Goal: Navigation & Orientation: Understand site structure

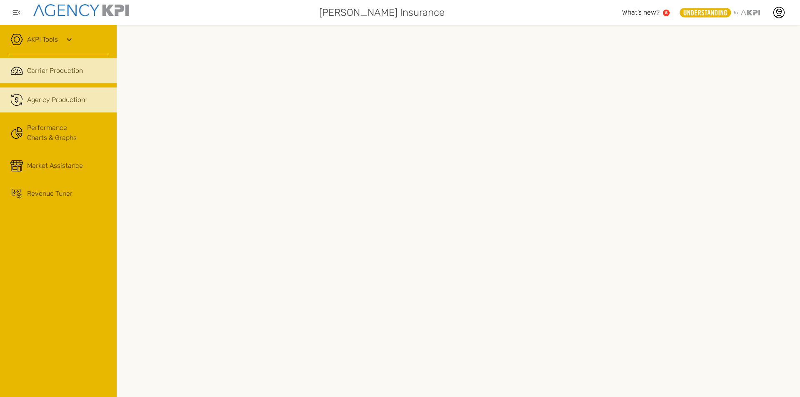
click at [45, 100] on span "Agency Production" at bounding box center [56, 100] width 58 height 10
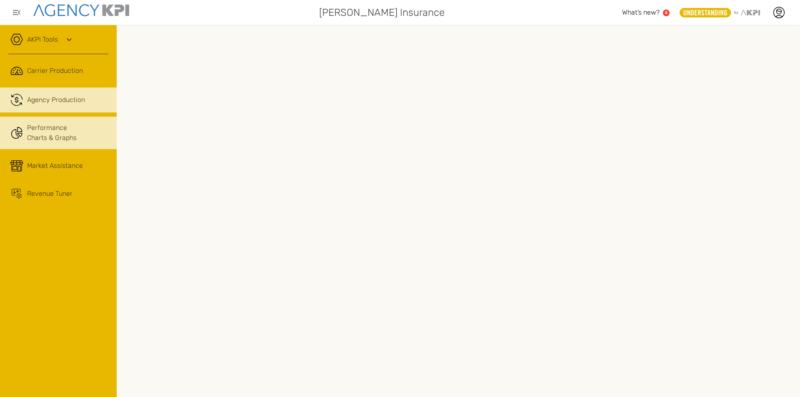
click at [32, 131] on link "Performance Charts & Graphs" at bounding box center [58, 133] width 117 height 32
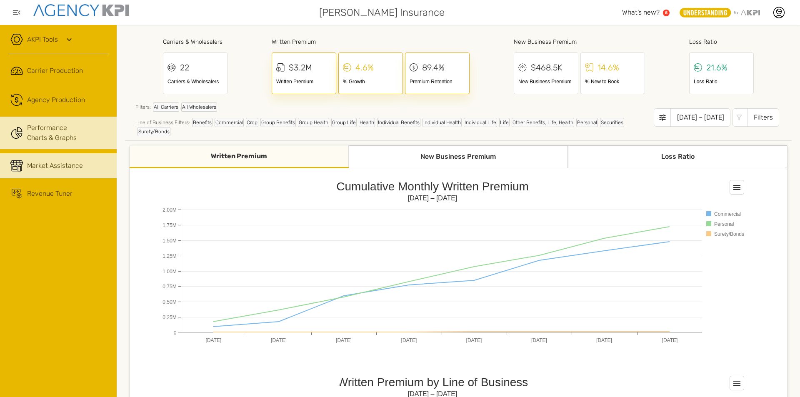
click at [38, 165] on span "Market Assistance" at bounding box center [55, 166] width 56 height 10
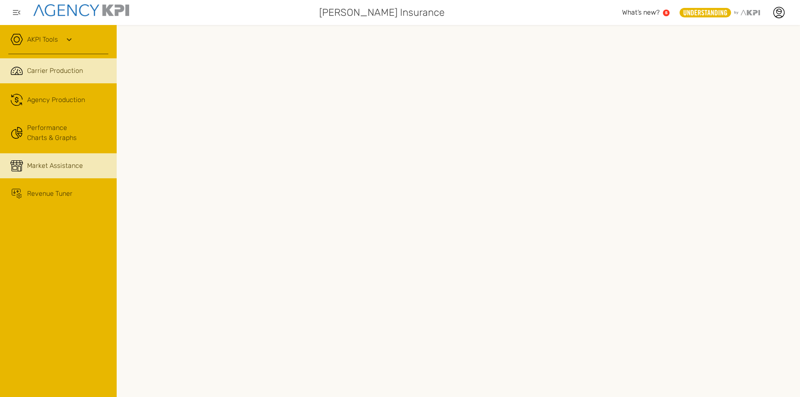
click at [76, 79] on link ".cls-1{fill:none;stroke:#221f20;stroke-linecap:round;stroke-linejoin:round;stro…" at bounding box center [58, 70] width 117 height 25
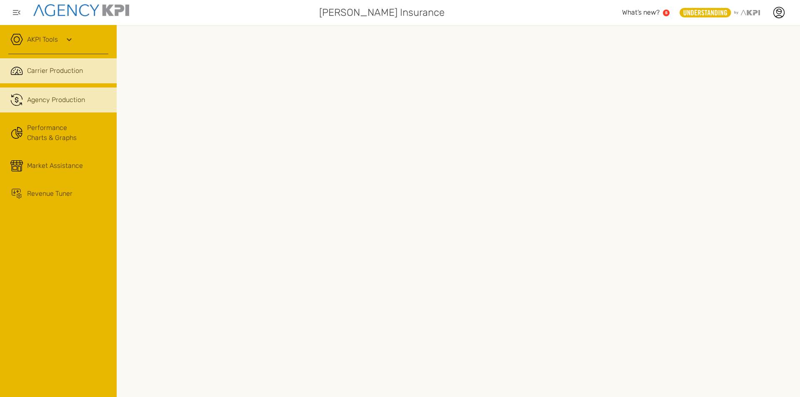
click at [37, 104] on span "Agency Production" at bounding box center [56, 100] width 58 height 10
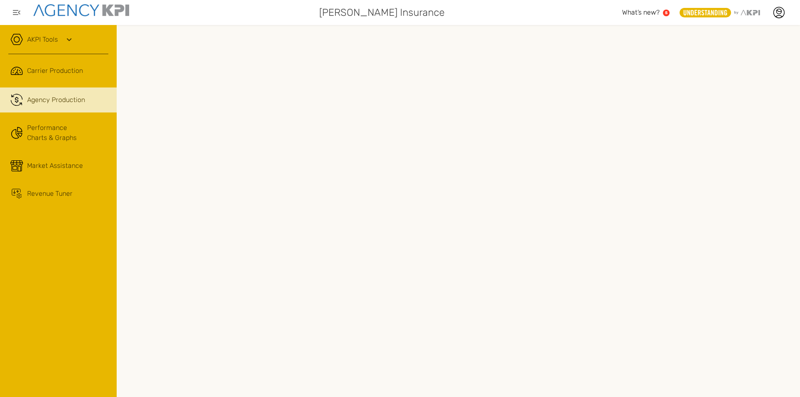
click at [33, 283] on div "AKPI Tools AMS Data Upload AMS Data Health Input Additional Carrier Production …" at bounding box center [58, 211] width 117 height 372
